Goal: Information Seeking & Learning: Learn about a topic

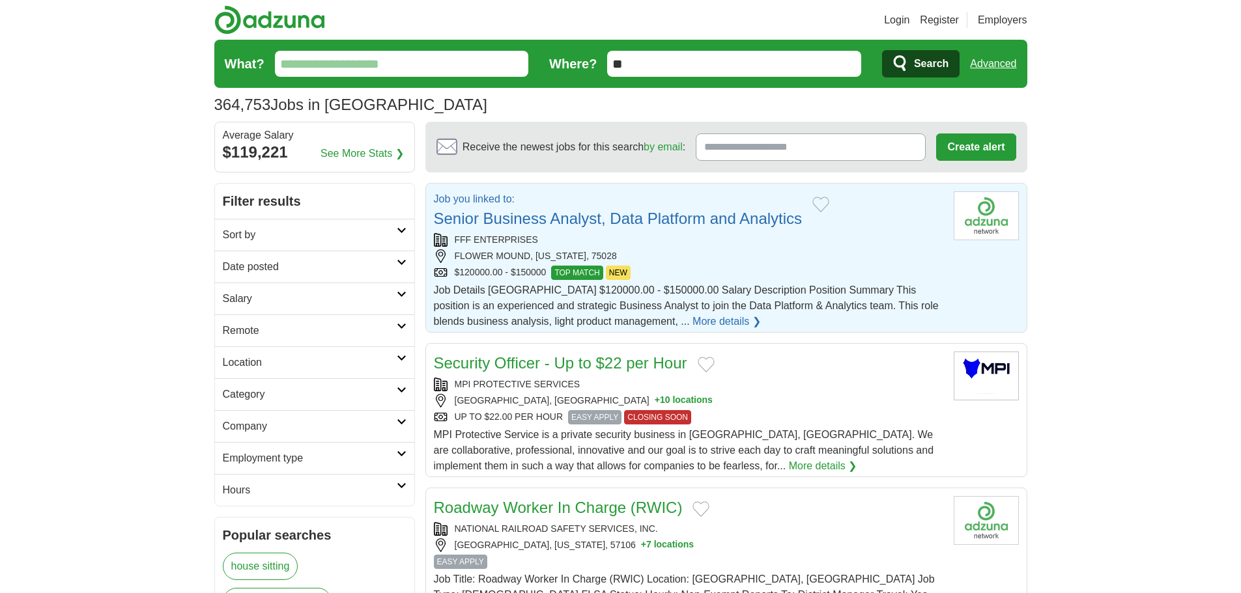
click at [692, 318] on link "More details ❯" at bounding box center [726, 322] width 68 height 16
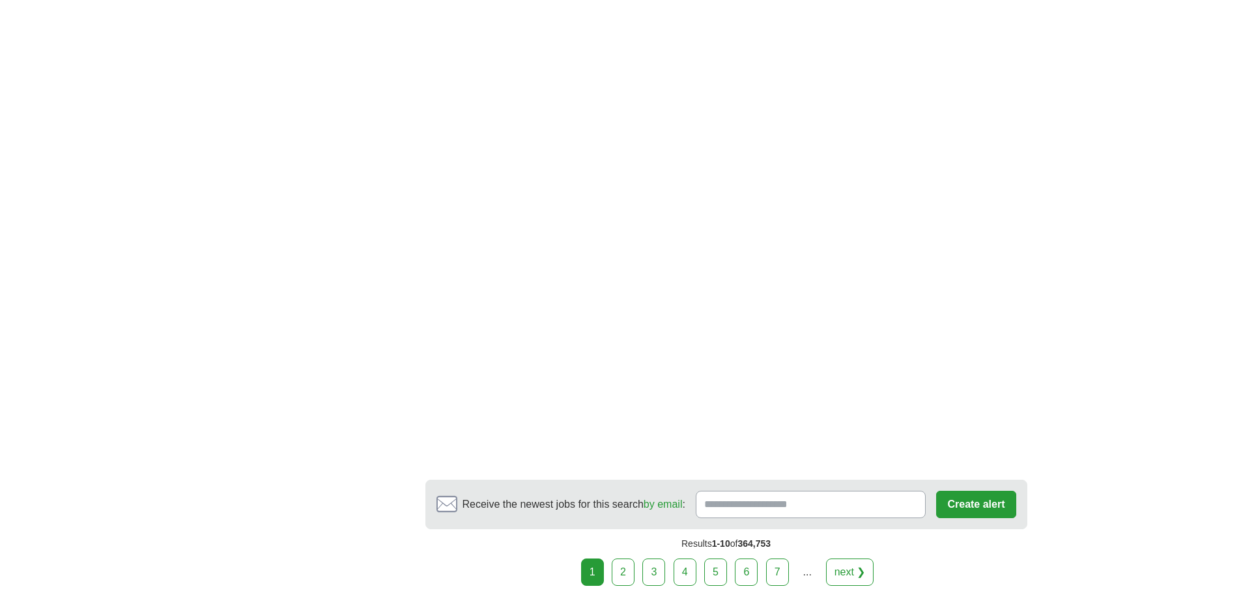
scroll to position [2279, 0]
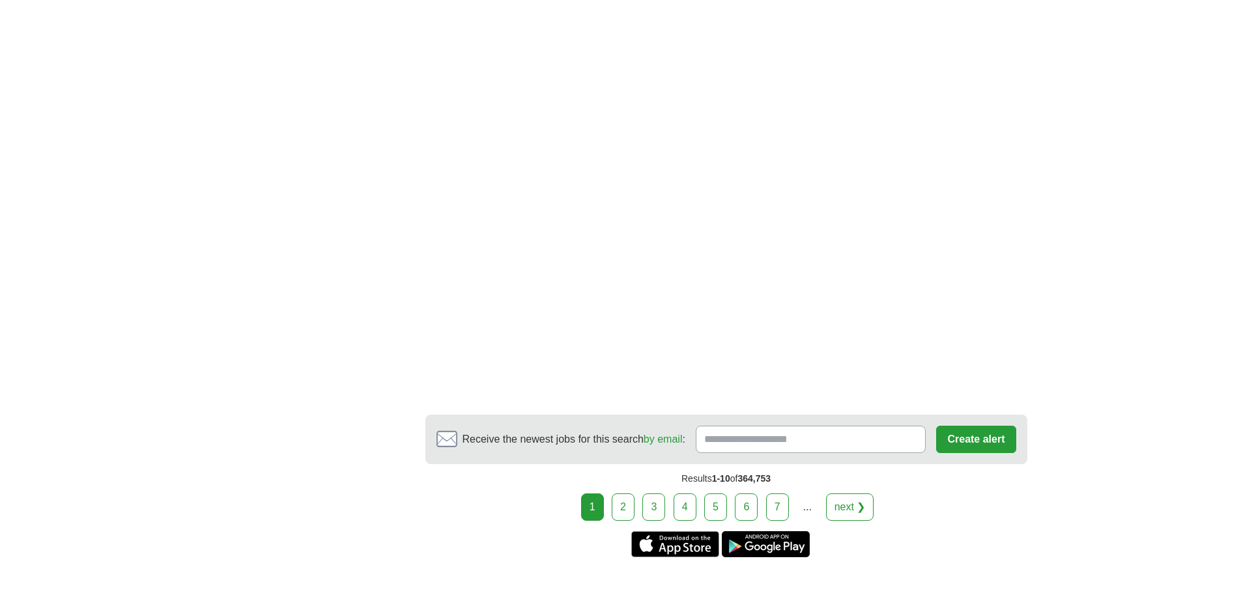
click at [854, 494] on link "next ❯" at bounding box center [850, 507] width 48 height 27
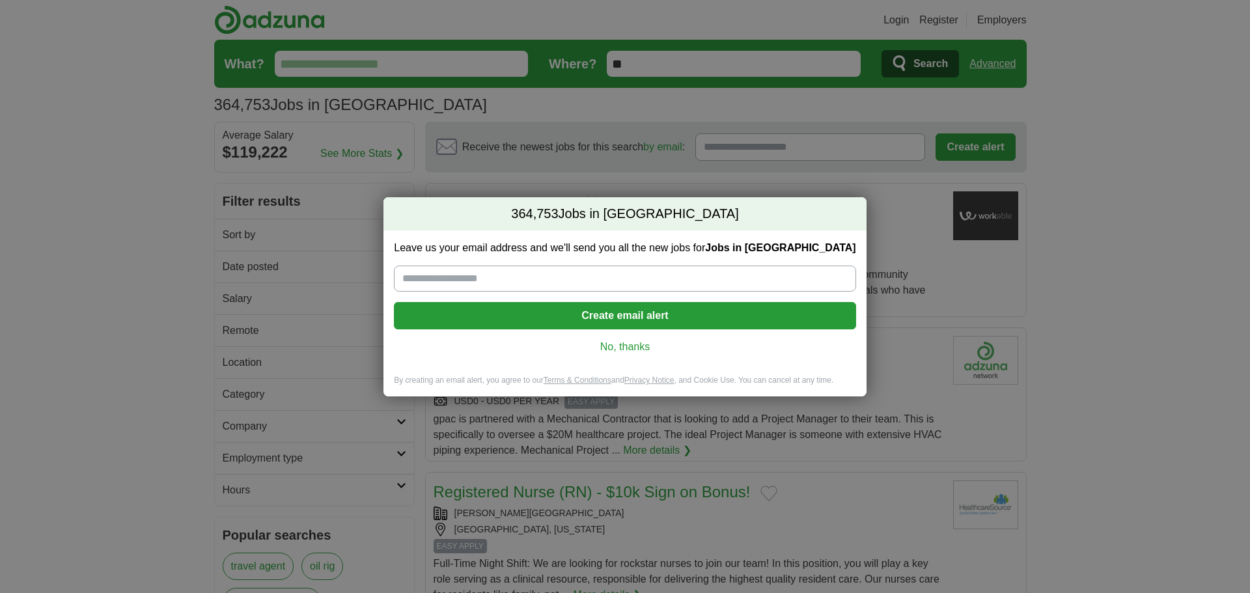
click at [639, 344] on link "No, thanks" at bounding box center [624, 347] width 441 height 14
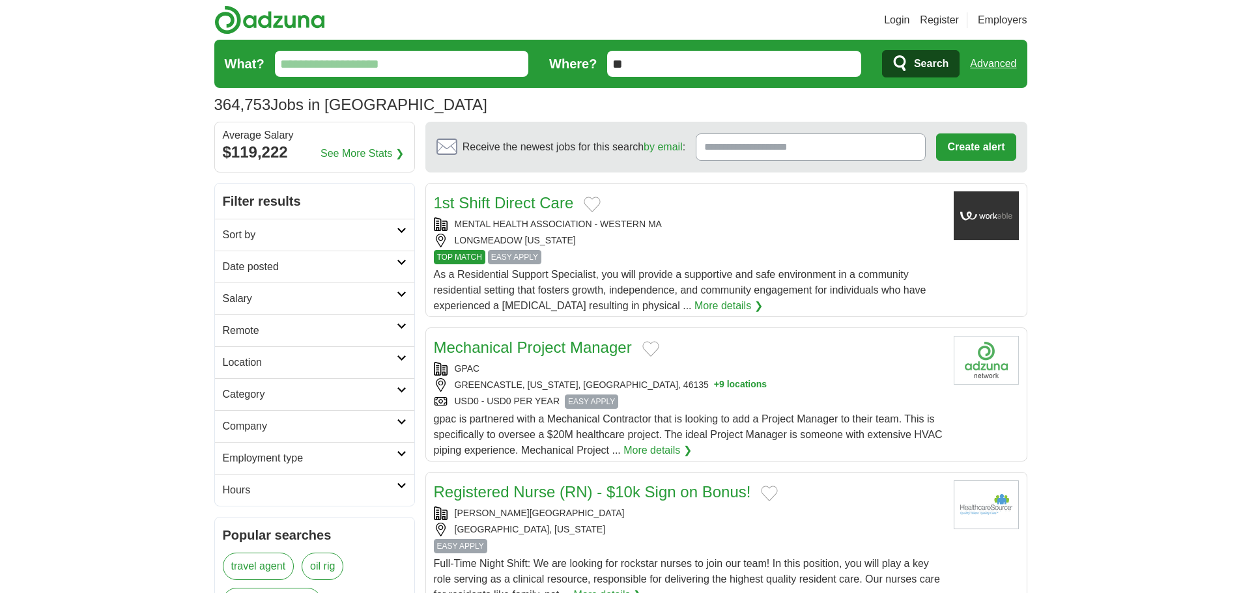
click at [339, 61] on input "What?" at bounding box center [402, 64] width 254 height 26
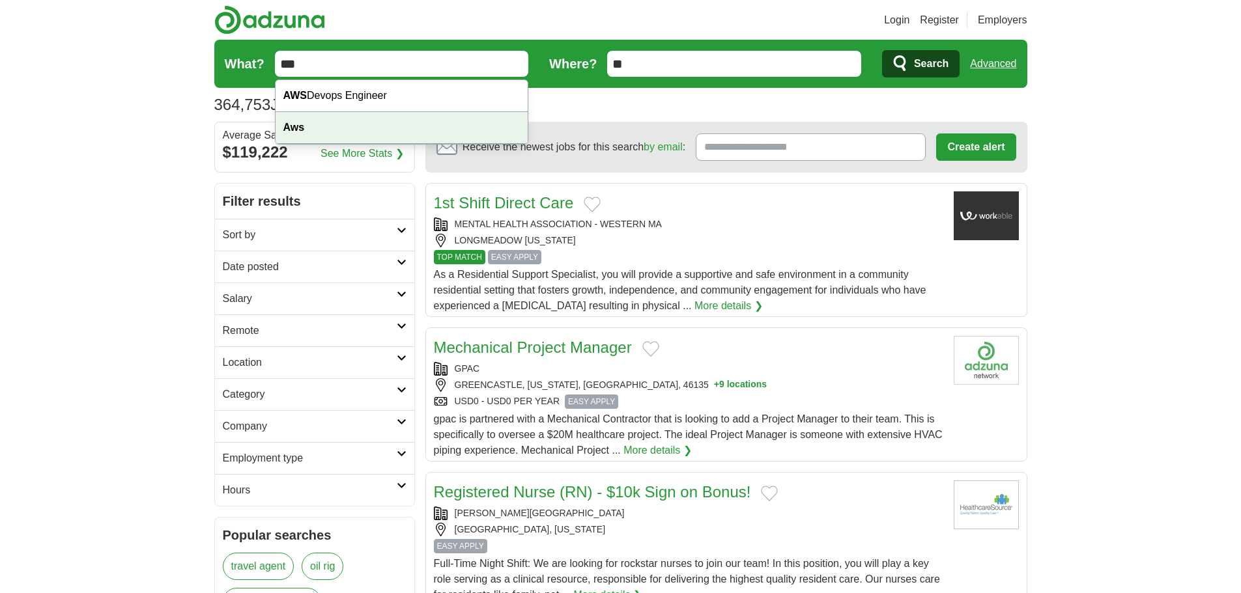
click at [324, 128] on div "Aws" at bounding box center [401, 128] width 253 height 32
type input "***"
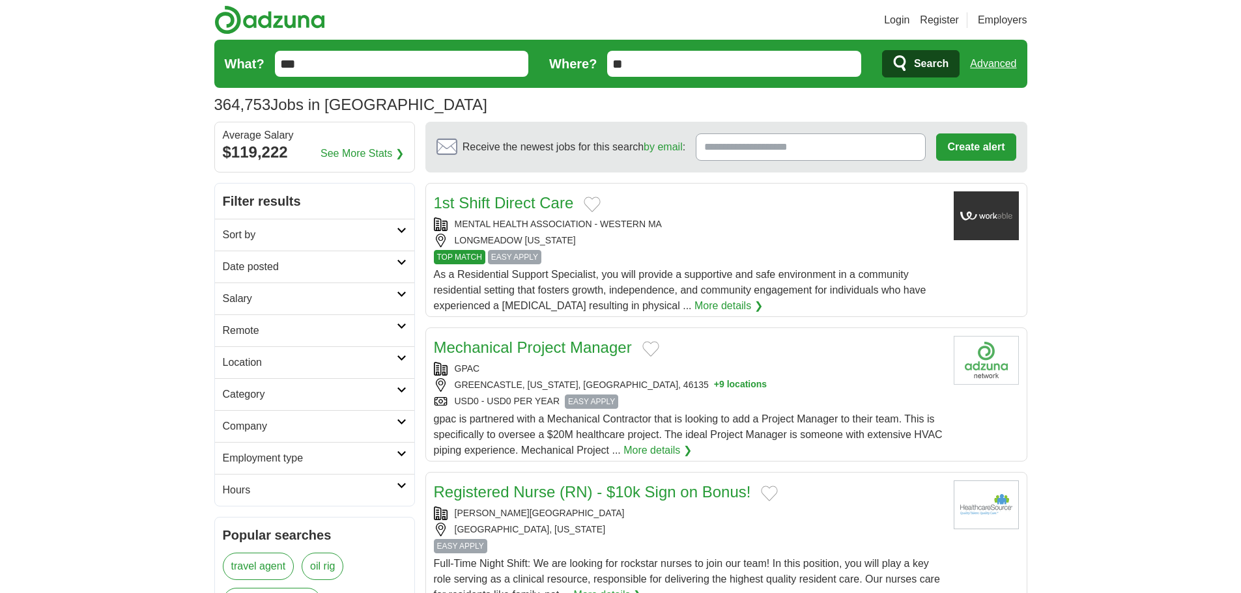
click at [918, 67] on span "Search" at bounding box center [931, 64] width 35 height 26
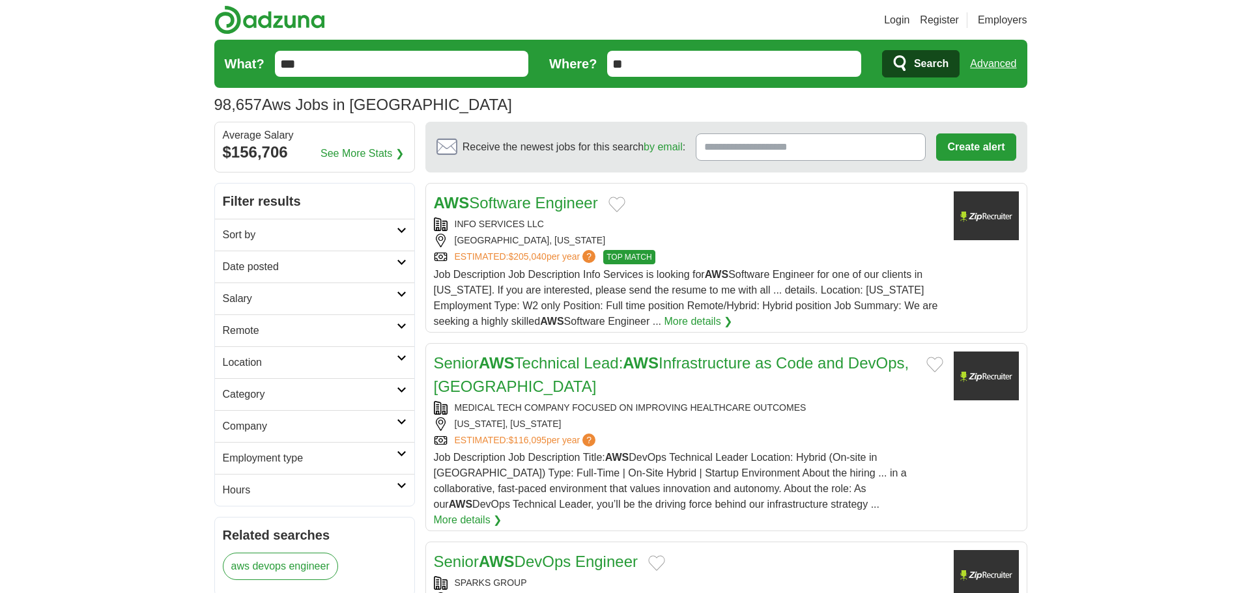
click at [338, 66] on input "***" at bounding box center [402, 64] width 254 height 26
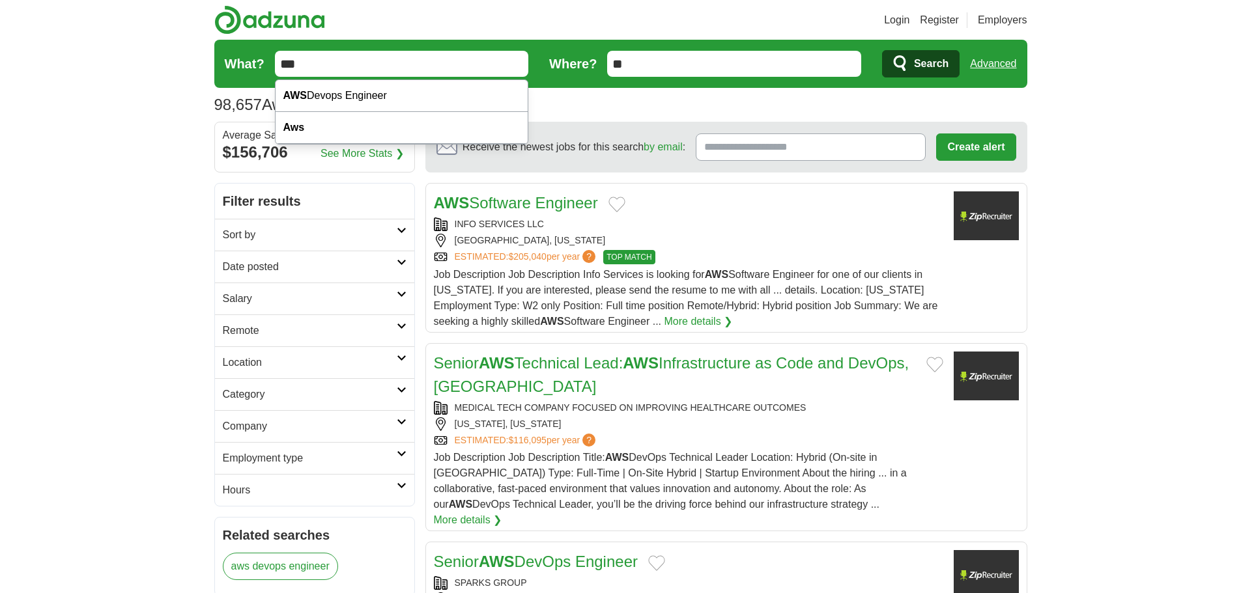
click at [338, 66] on input "***" at bounding box center [402, 64] width 254 height 26
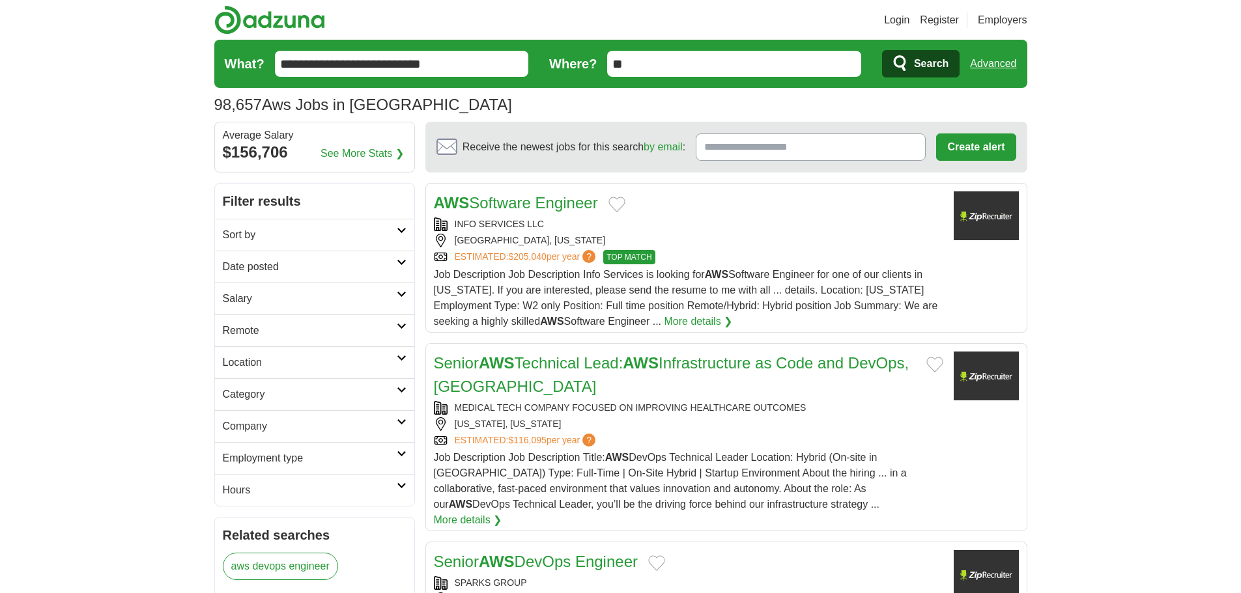
type input "**********"
click at [882, 50] on button "Search" at bounding box center [920, 63] width 77 height 27
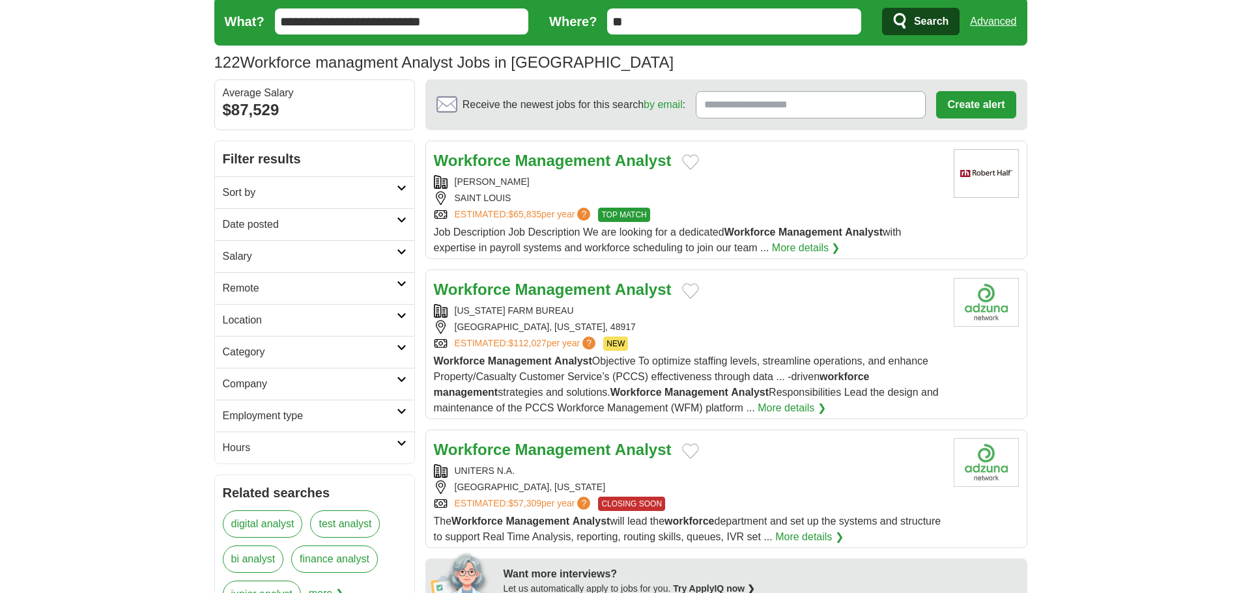
scroll to position [65, 0]
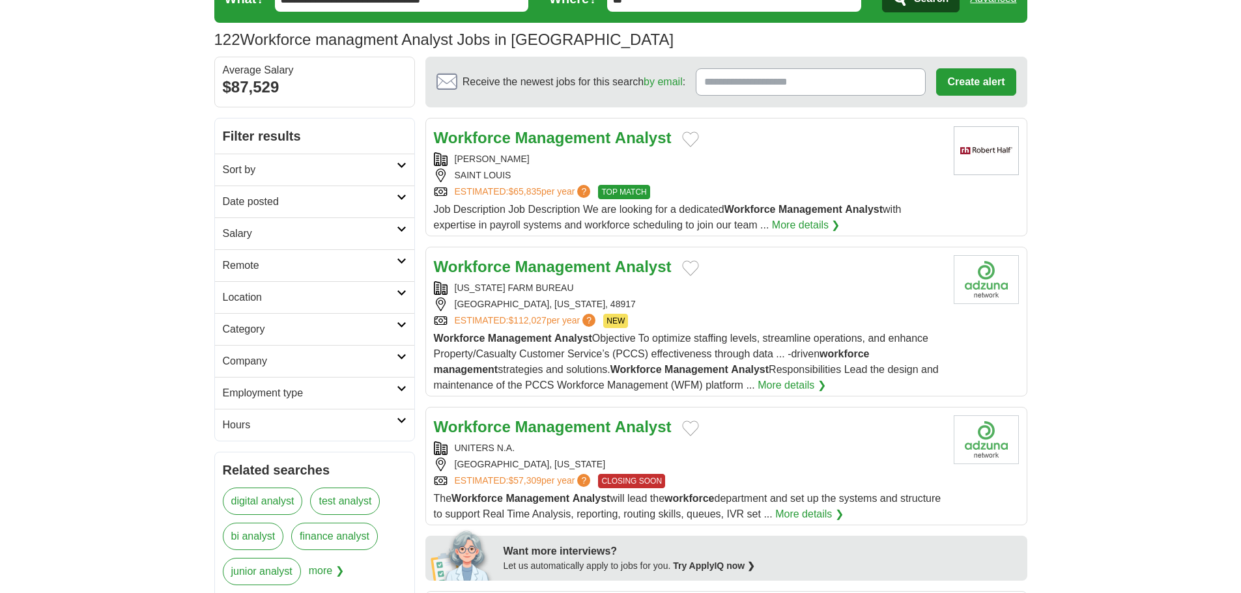
click at [539, 272] on strong "Management" at bounding box center [562, 267] width 96 height 18
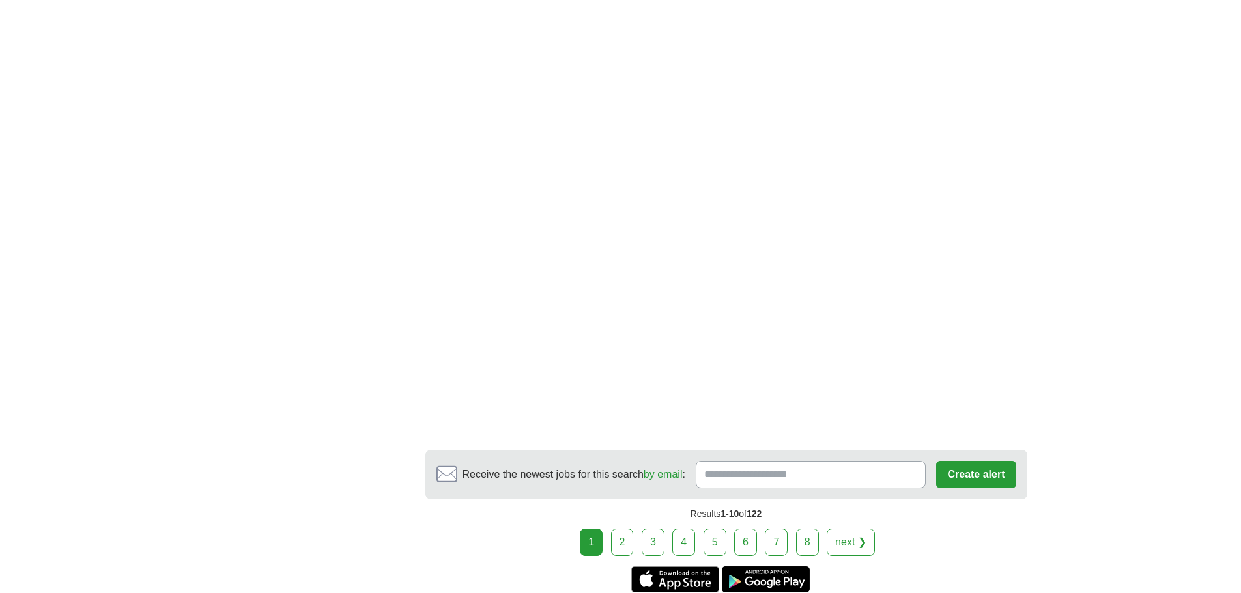
scroll to position [1954, 0]
click at [847, 528] on link "next ❯" at bounding box center [850, 541] width 48 height 27
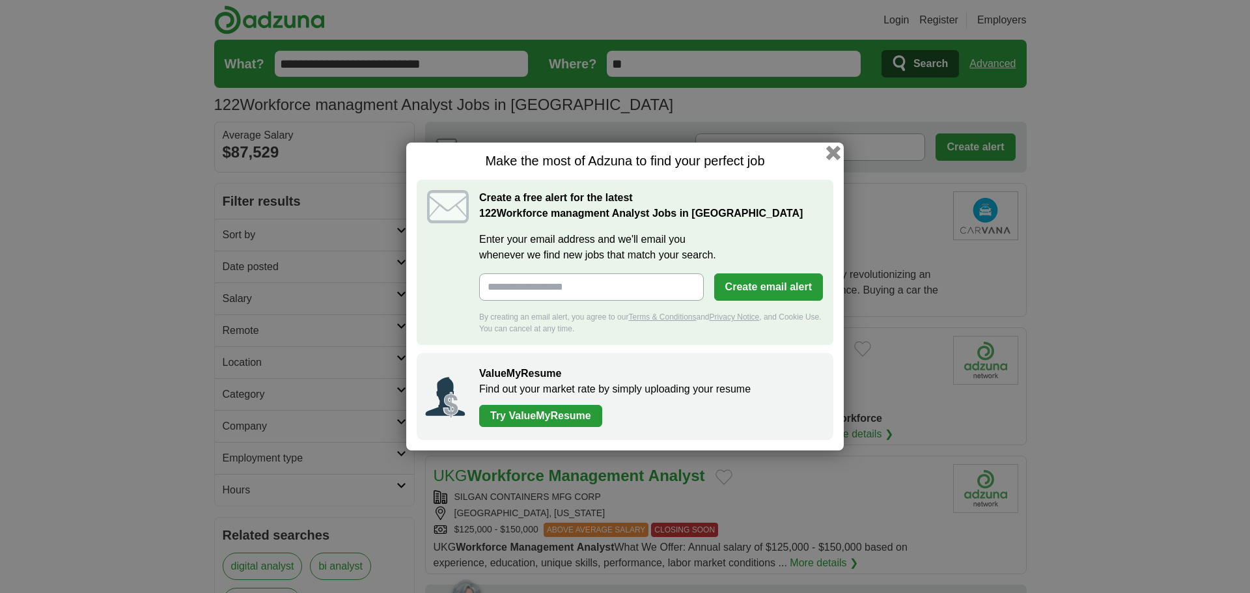
click at [835, 152] on button "button" at bounding box center [833, 153] width 14 height 14
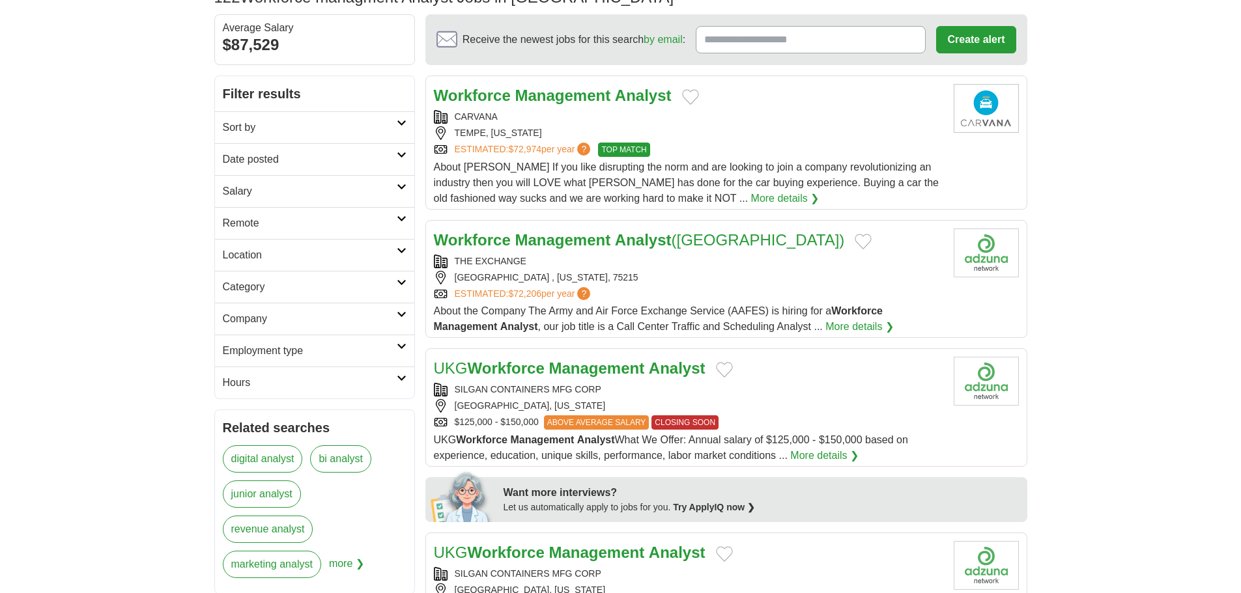
scroll to position [130, 0]
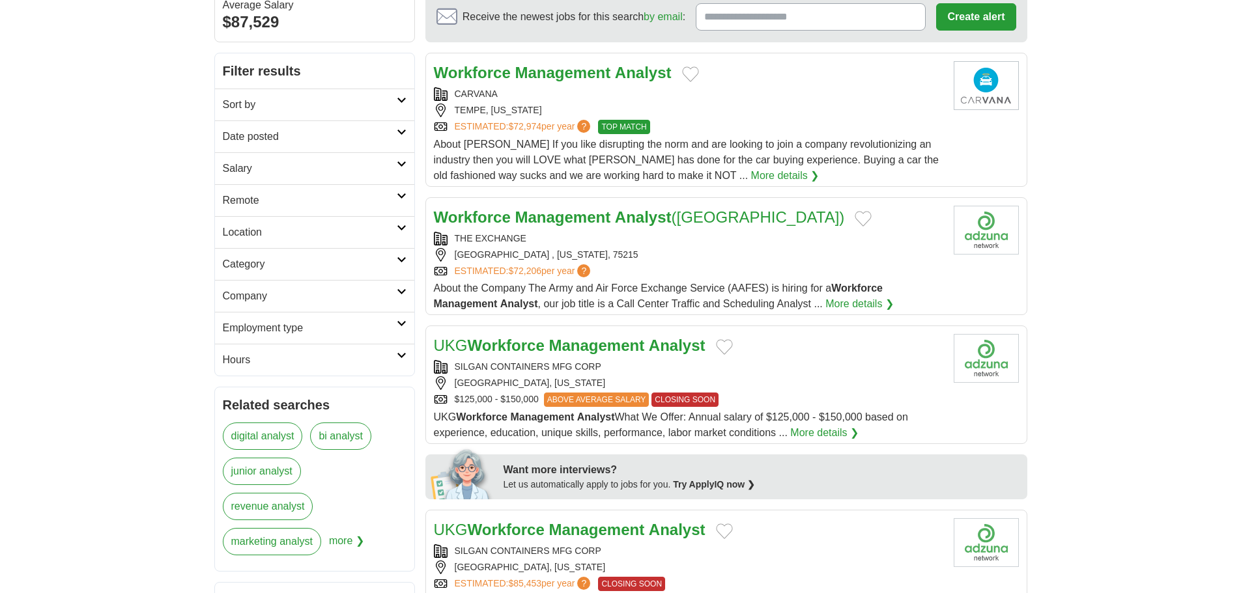
click at [603, 214] on strong "Management" at bounding box center [562, 217] width 96 height 18
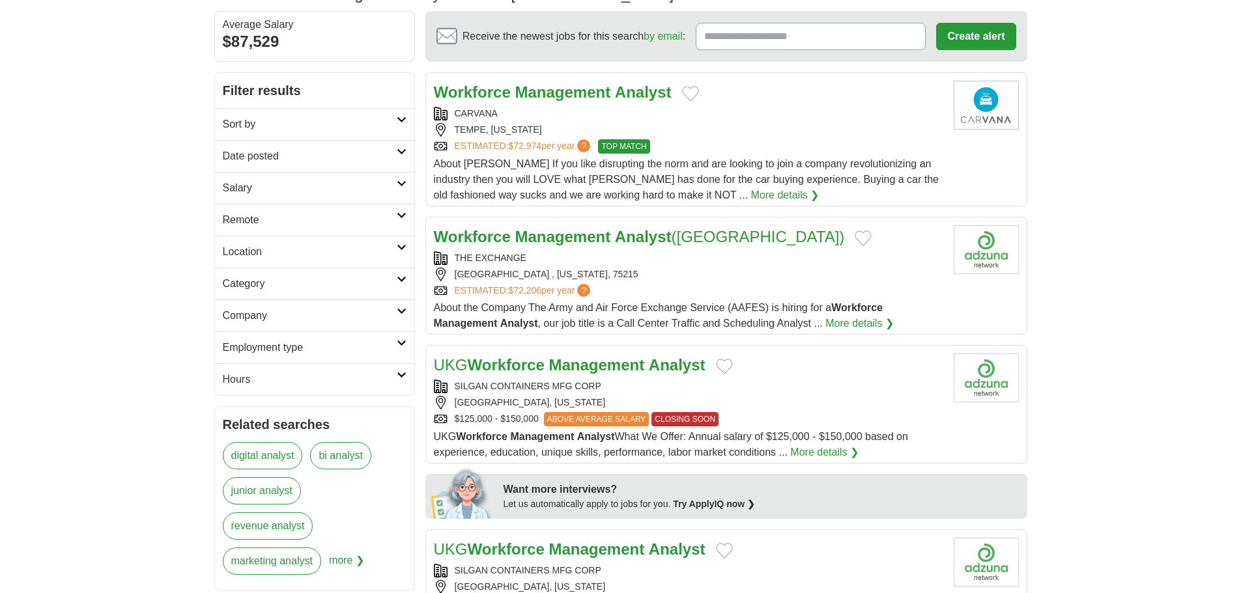
scroll to position [0, 0]
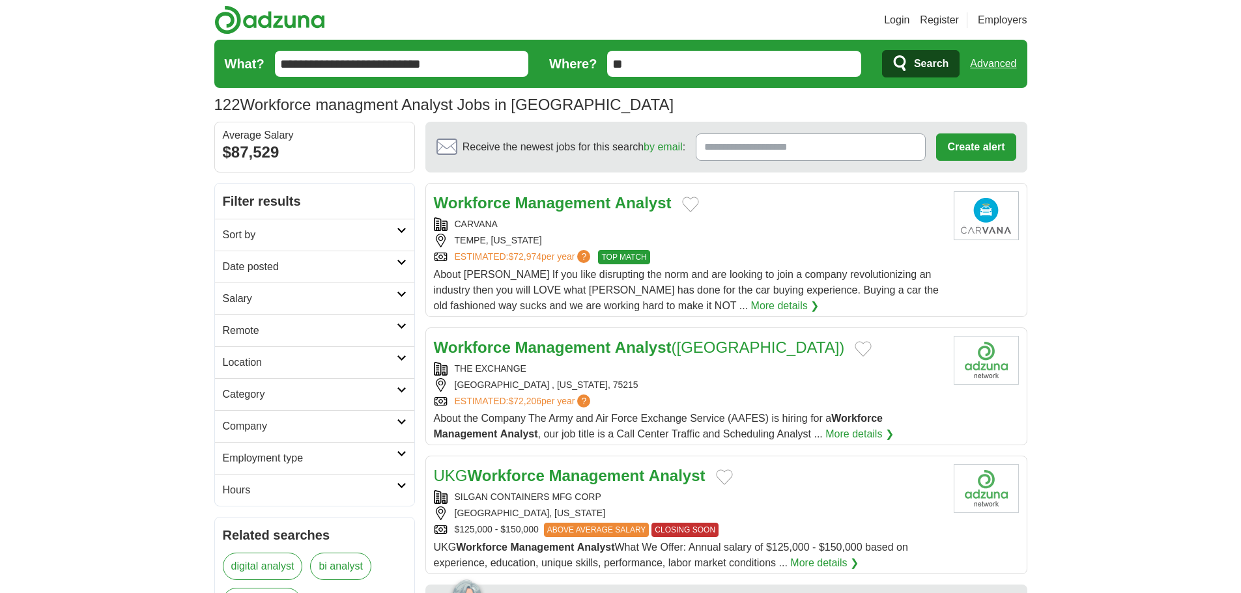
click at [1007, 62] on link "Advanced" at bounding box center [993, 64] width 46 height 26
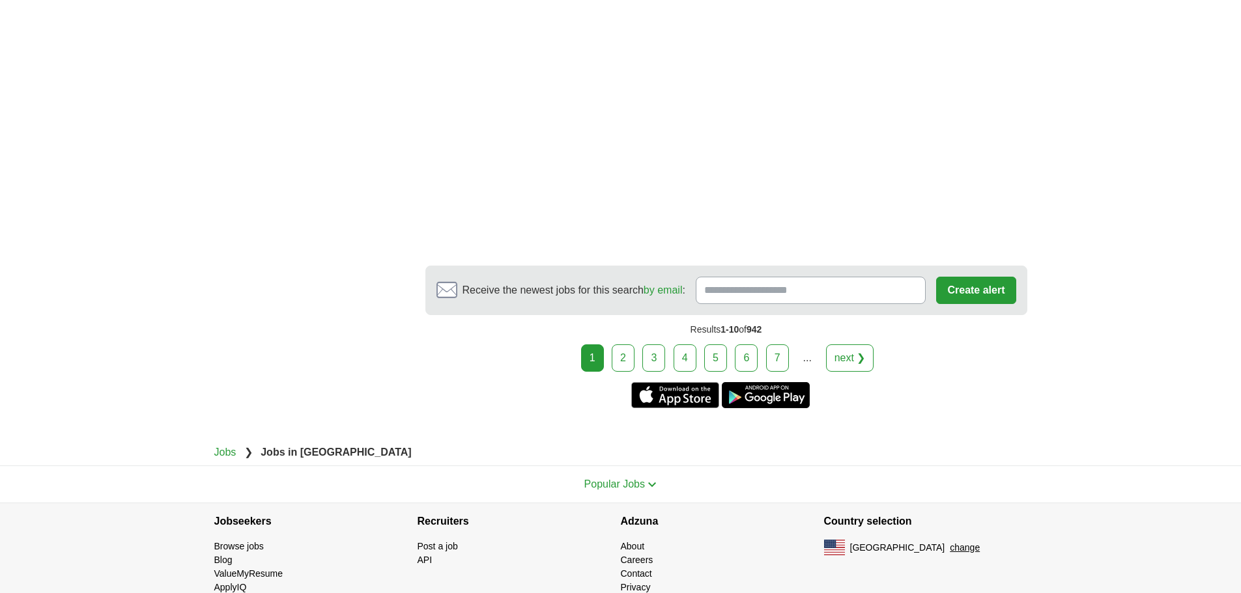
scroll to position [2555, 0]
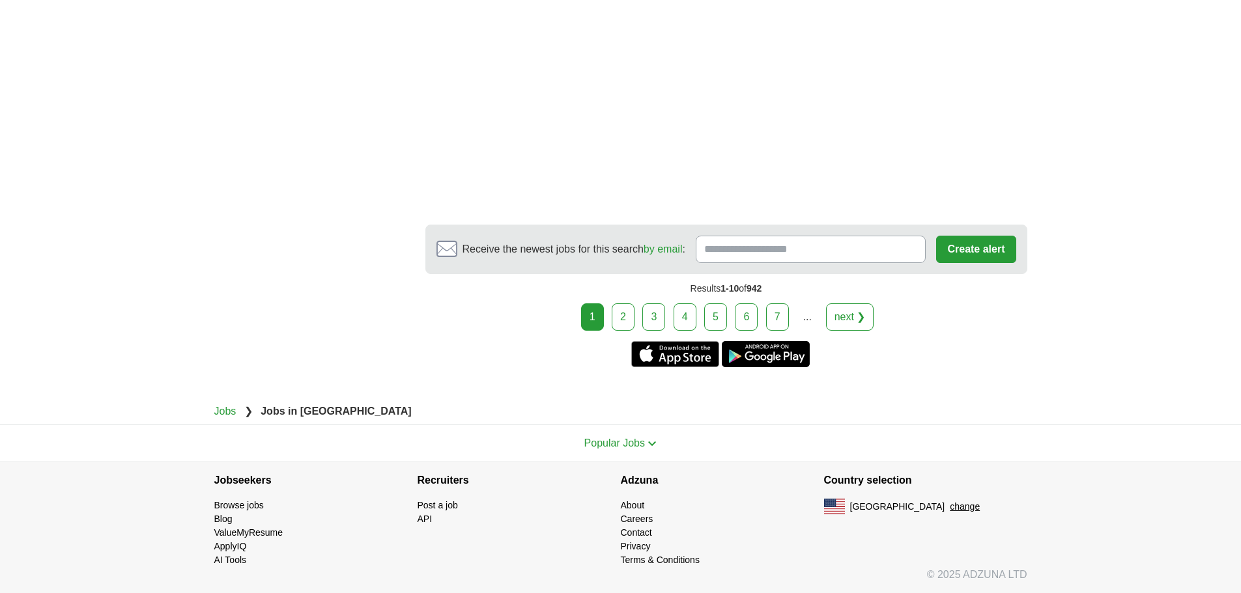
click at [625, 318] on link "2" at bounding box center [622, 316] width 23 height 27
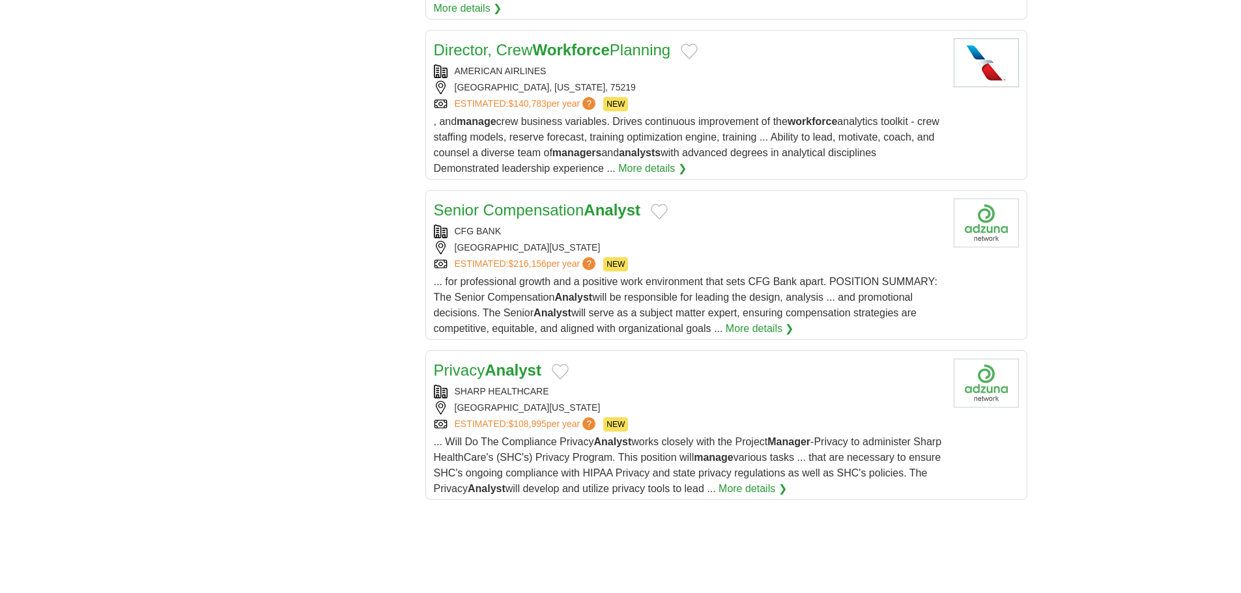
scroll to position [1628, 0]
